Goal: Communication & Community: Answer question/provide support

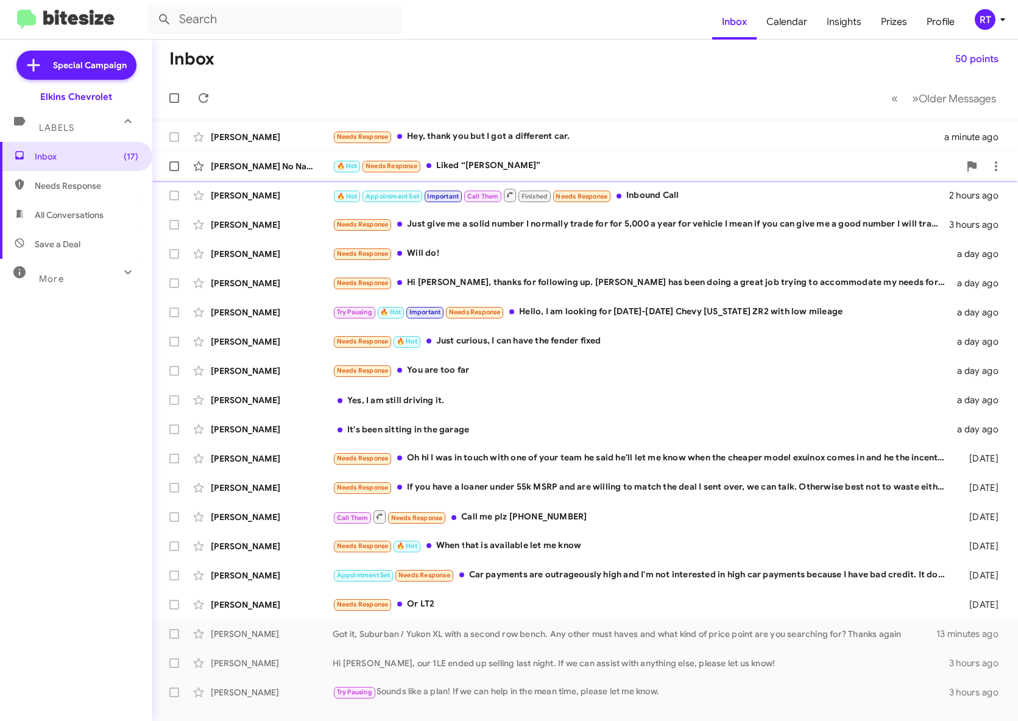
click at [448, 166] on div "🔥 Hot Needs Response Liked “[PERSON_NAME]”" at bounding box center [646, 166] width 627 height 14
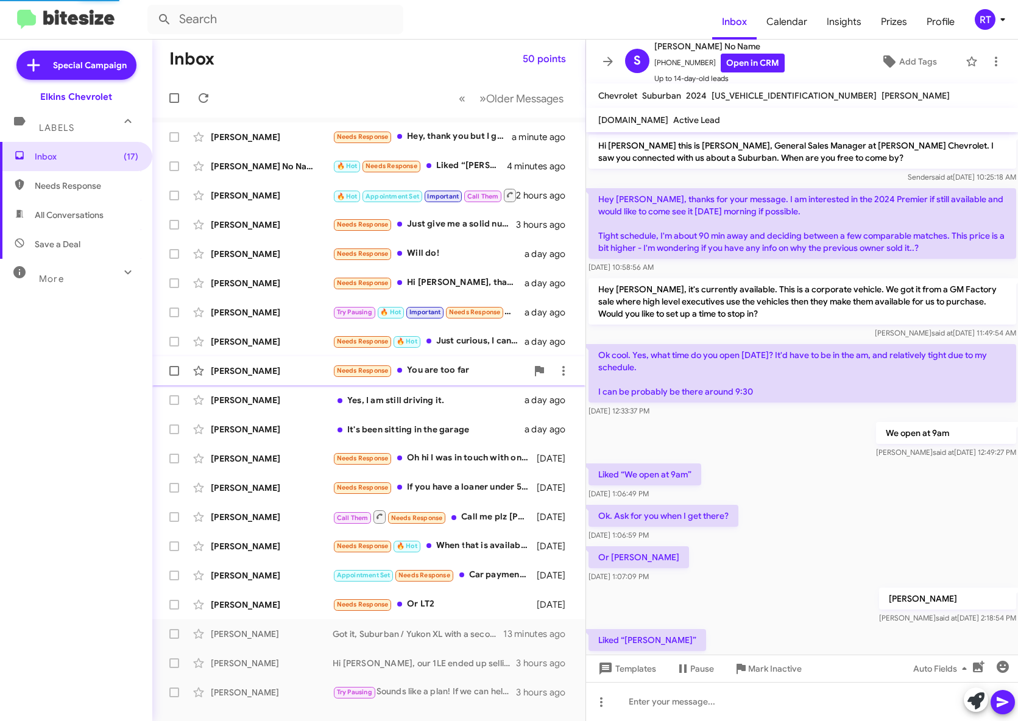
scroll to position [62, 0]
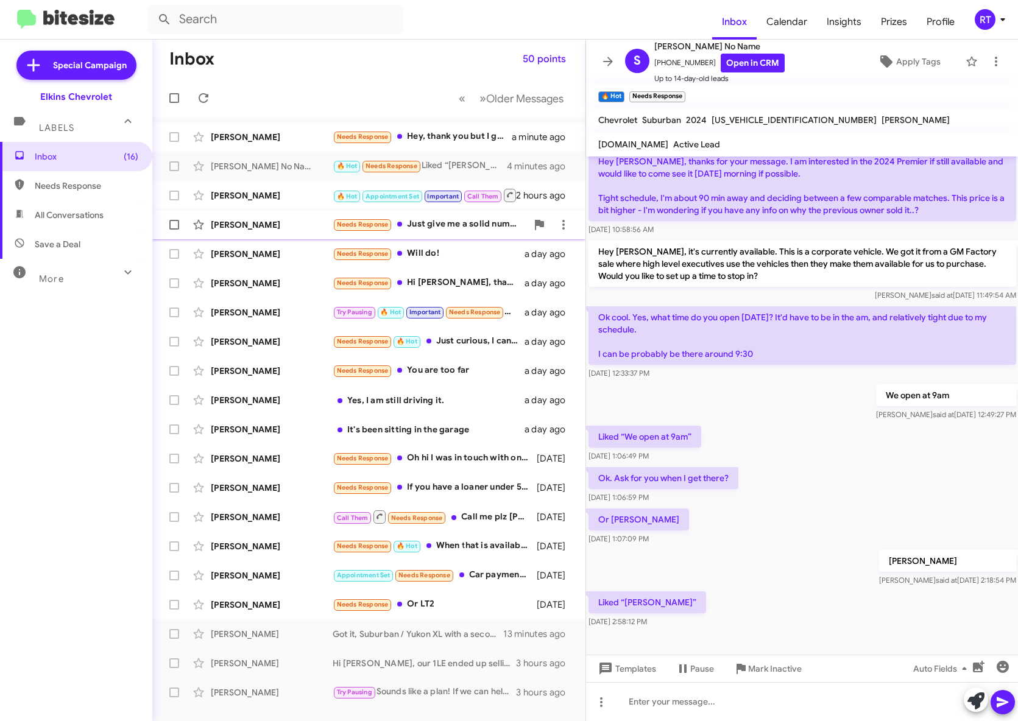
click at [247, 227] on div "[PERSON_NAME]" at bounding box center [272, 225] width 122 height 12
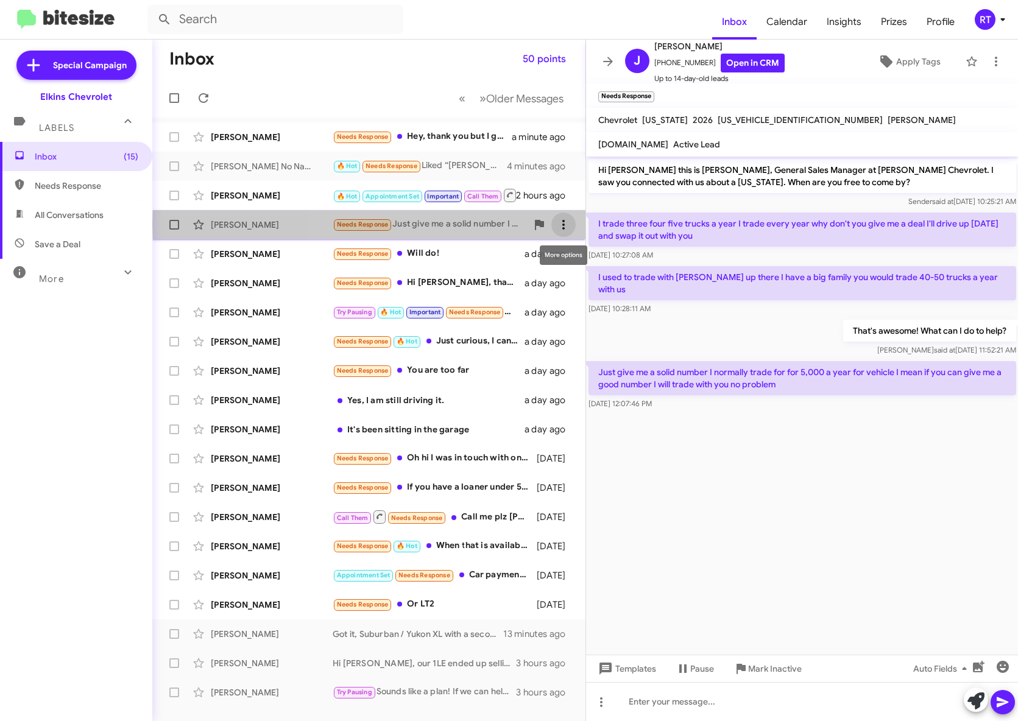
click at [571, 224] on span at bounding box center [563, 224] width 24 height 15
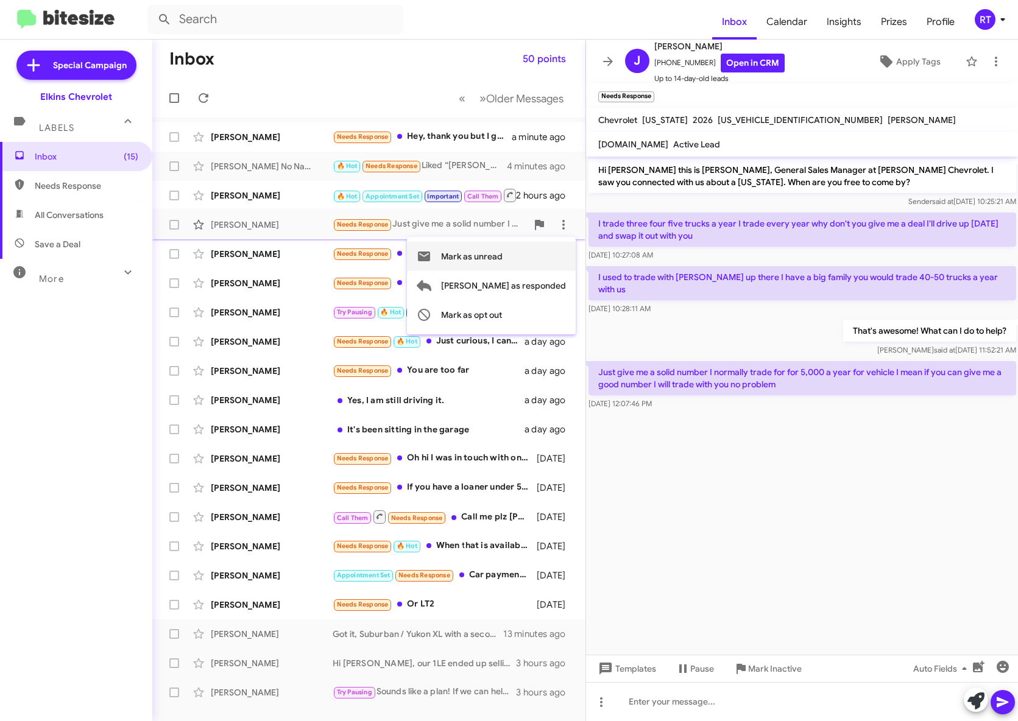
click at [502, 257] on span "Mark as unread" at bounding box center [472, 256] width 62 height 29
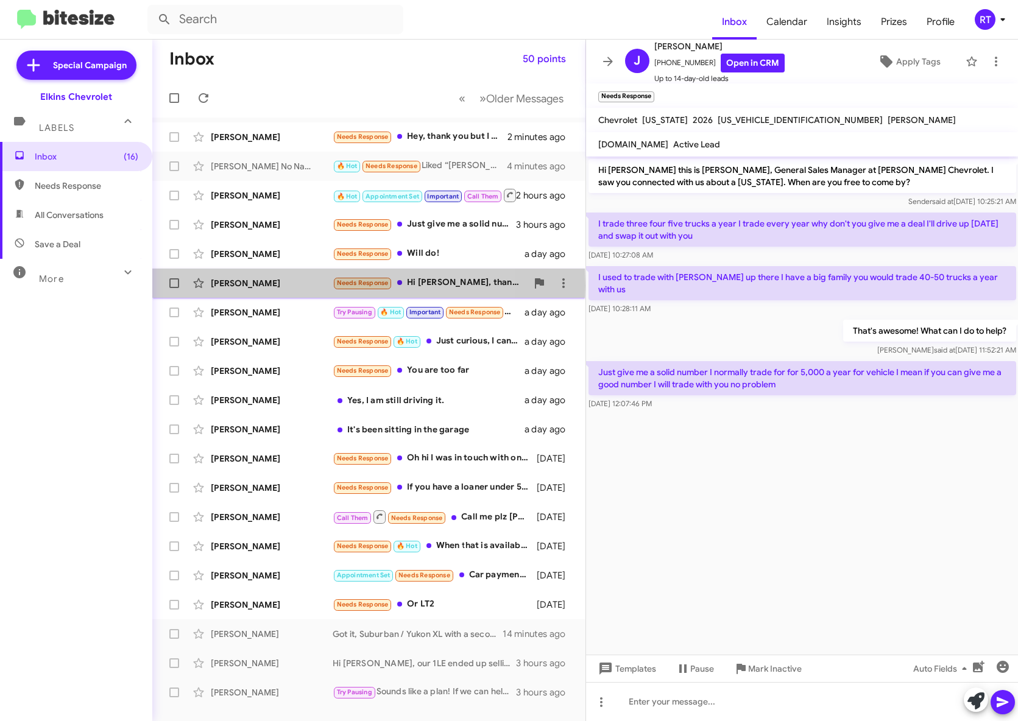
click at [241, 286] on div "[PERSON_NAME]" at bounding box center [272, 283] width 122 height 12
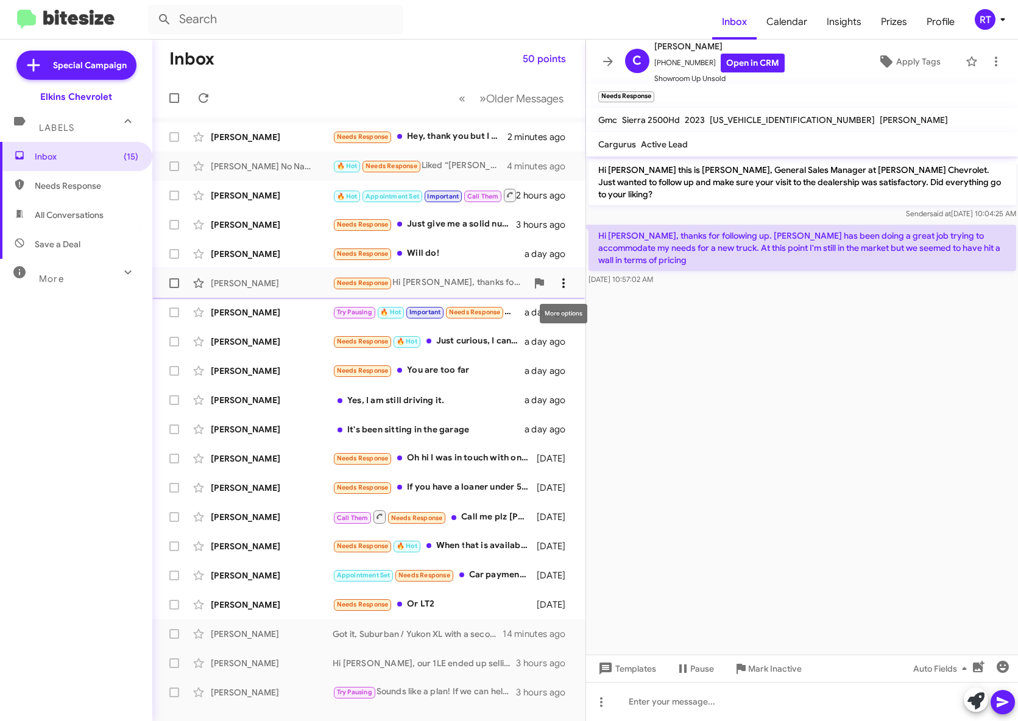
click at [566, 287] on icon at bounding box center [563, 283] width 15 height 15
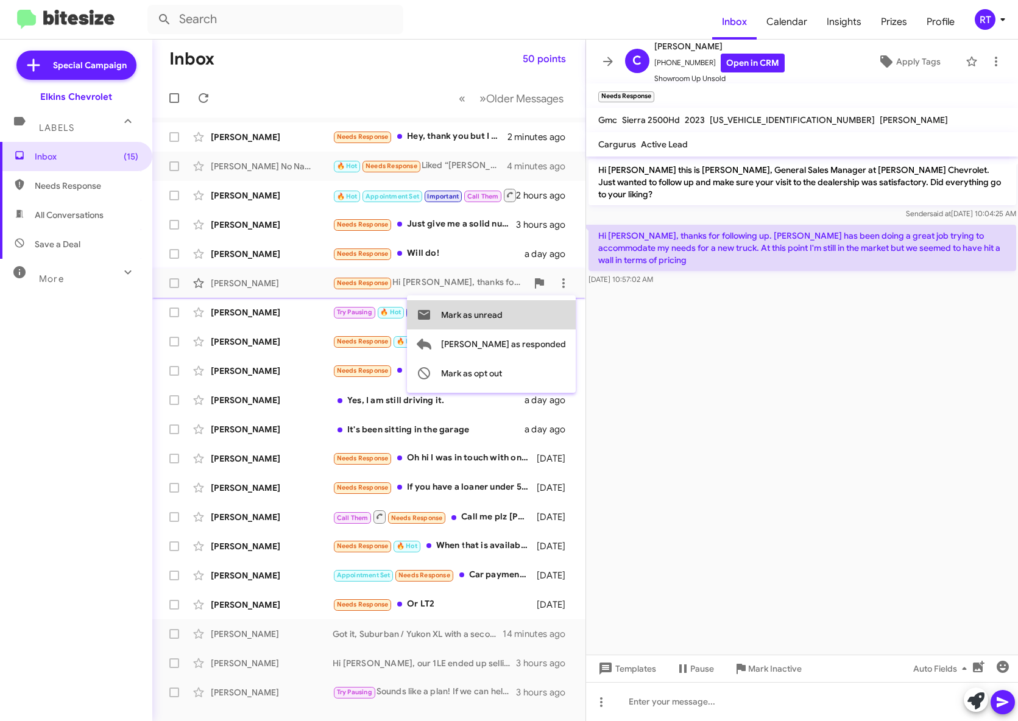
click at [502, 317] on span "Mark as unread" at bounding box center [472, 314] width 62 height 29
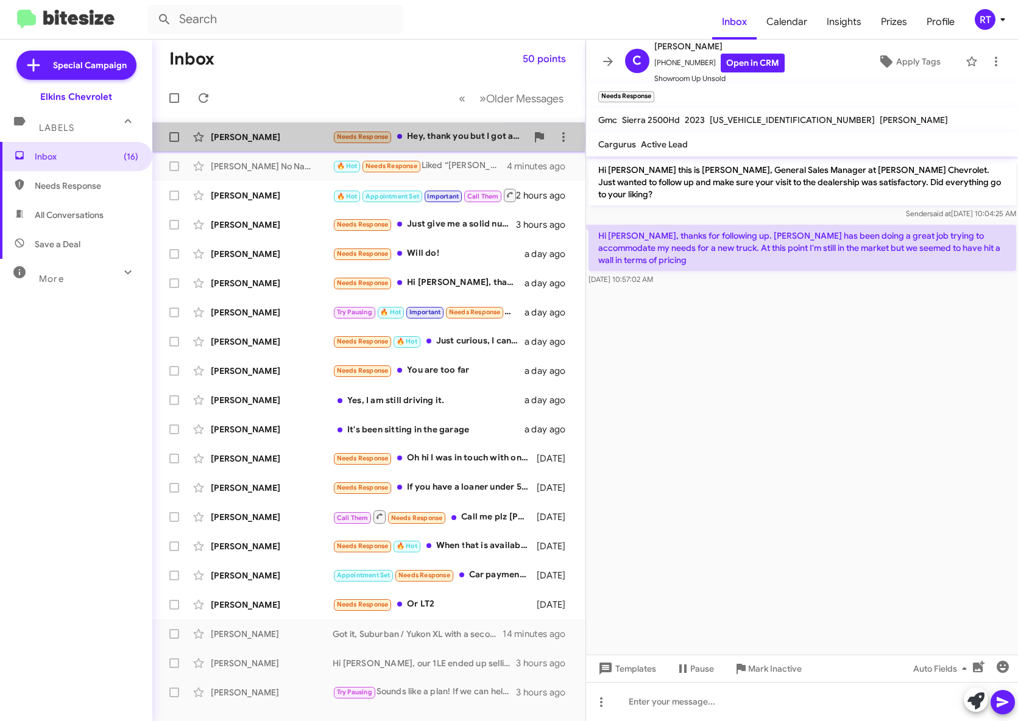
click at [235, 139] on div "[PERSON_NAME]" at bounding box center [272, 137] width 122 height 12
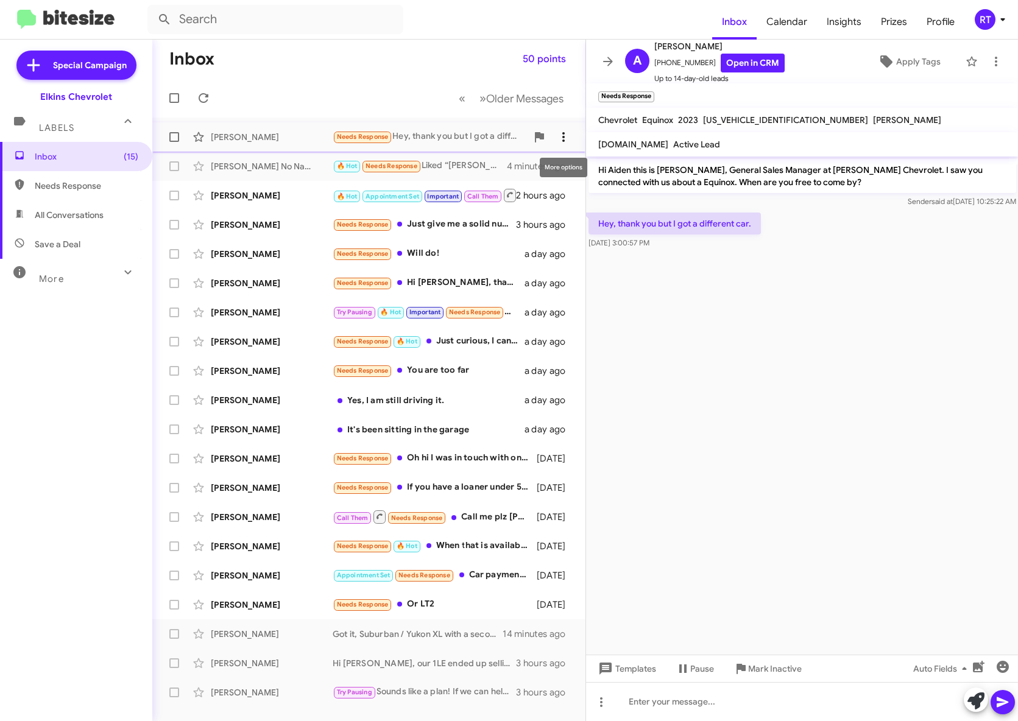
click at [569, 134] on icon at bounding box center [563, 137] width 15 height 15
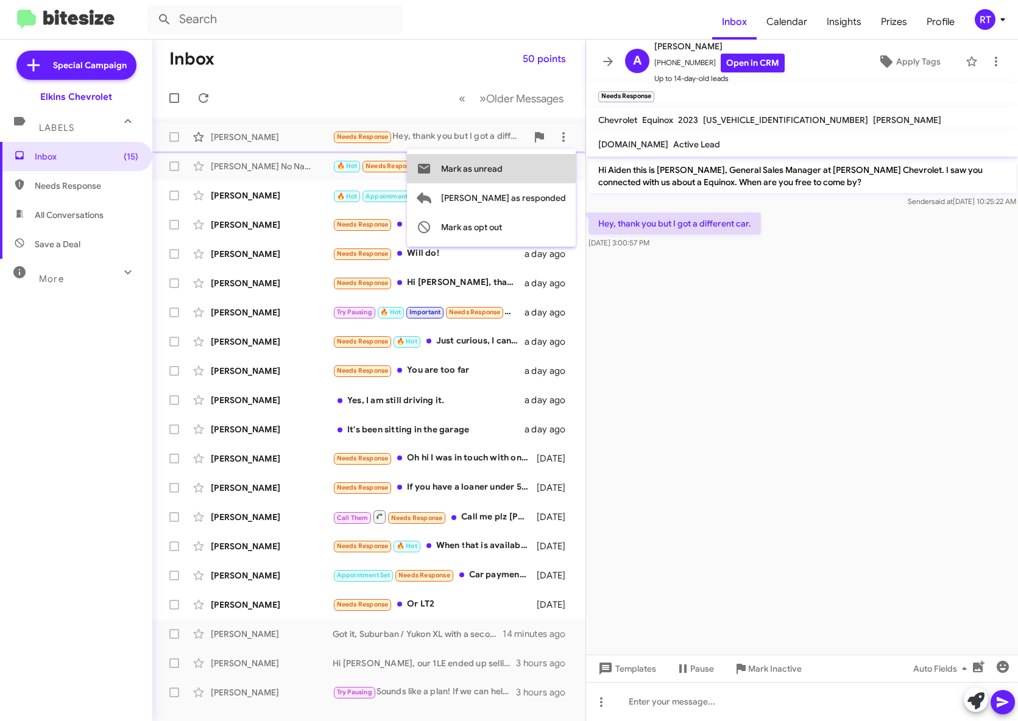
click at [502, 168] on span "Mark as unread" at bounding box center [472, 168] width 62 height 29
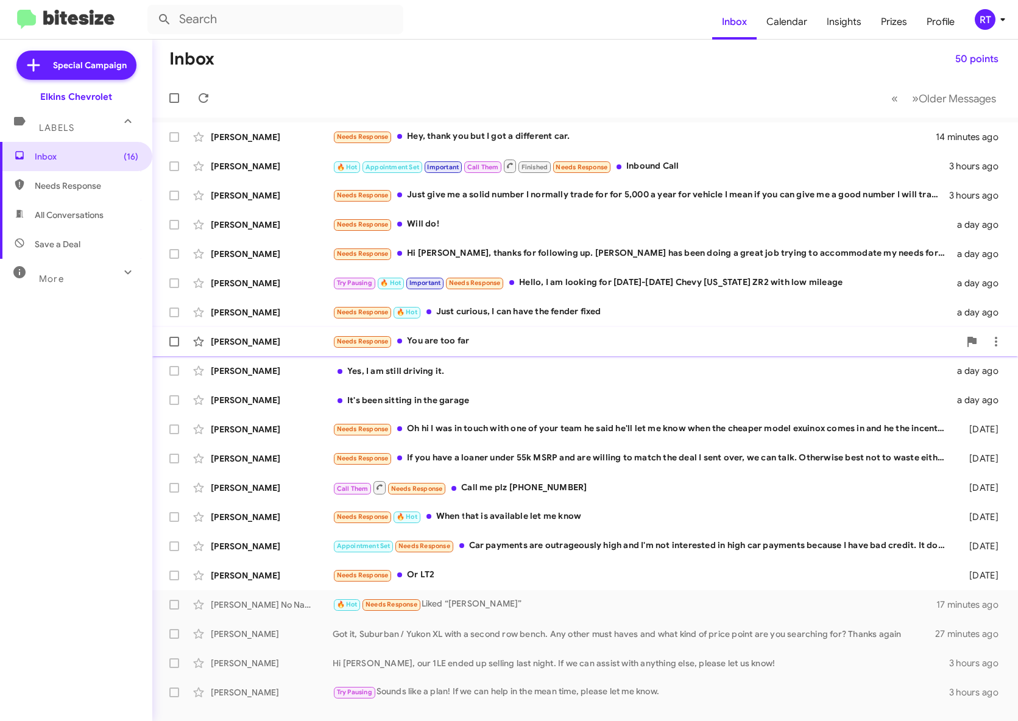
click at [228, 342] on div "[PERSON_NAME]" at bounding box center [272, 342] width 122 height 12
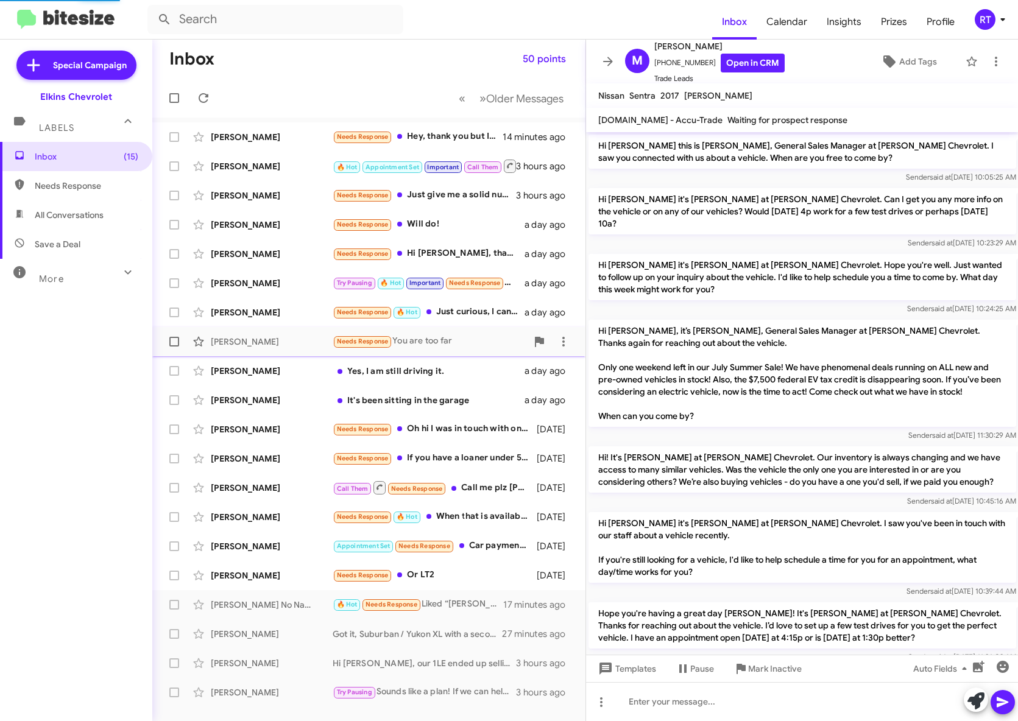
scroll to position [632, 0]
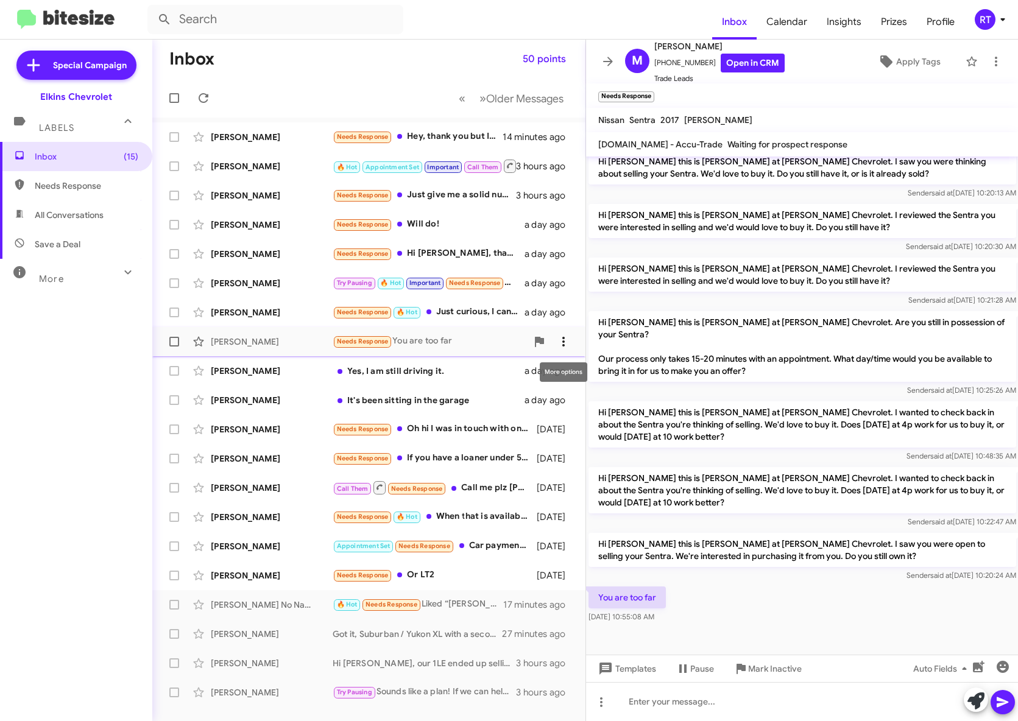
click at [560, 342] on icon at bounding box center [563, 341] width 15 height 15
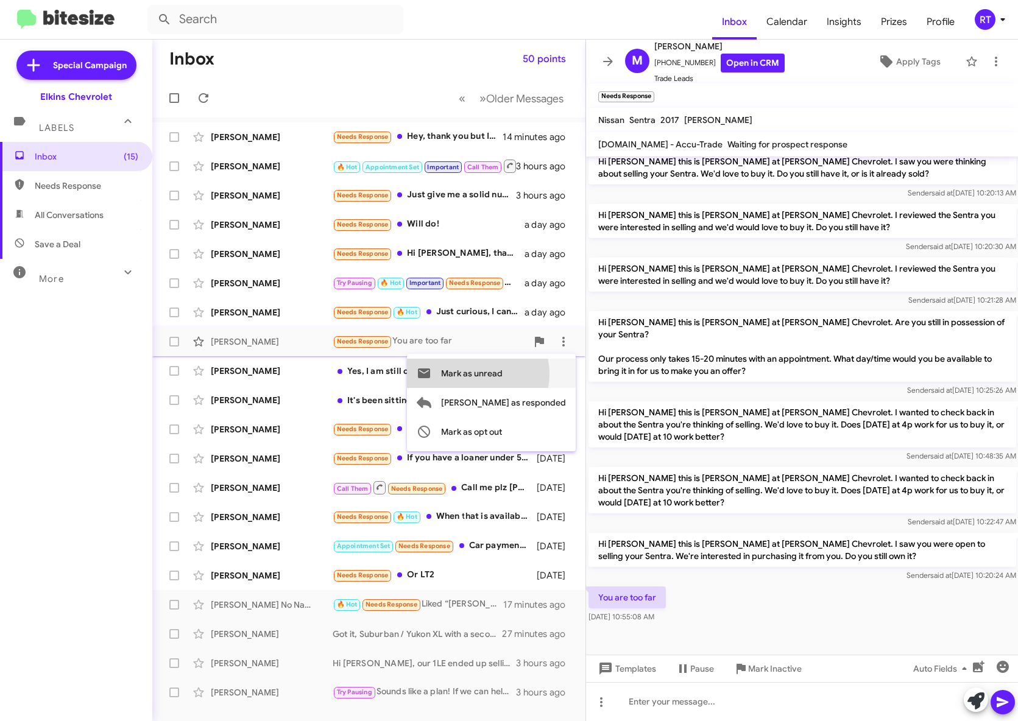
click at [502, 374] on span "Mark as unread" at bounding box center [472, 373] width 62 height 29
